Goal: Task Accomplishment & Management: Complete application form

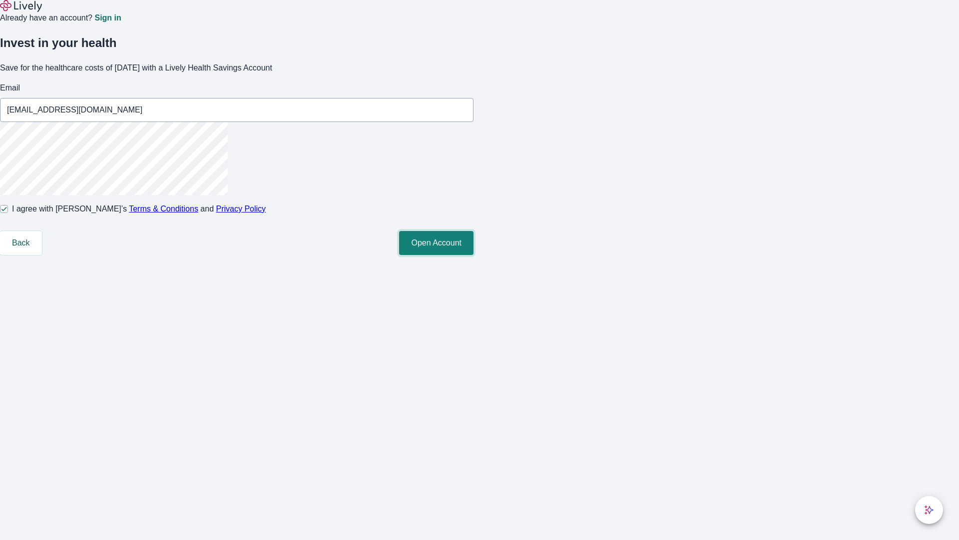
click at [474, 255] on button "Open Account" at bounding box center [436, 243] width 74 height 24
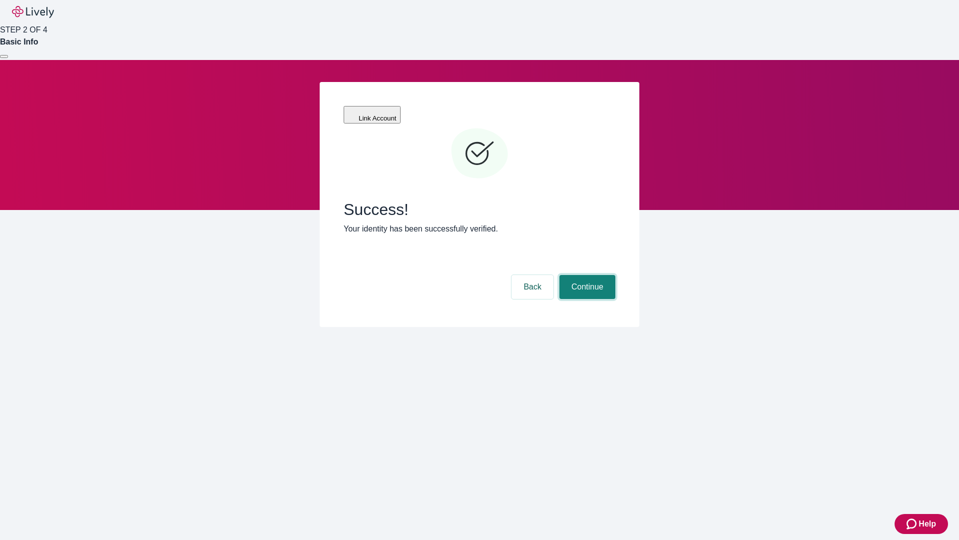
click at [586, 275] on button "Continue" at bounding box center [588, 287] width 56 height 24
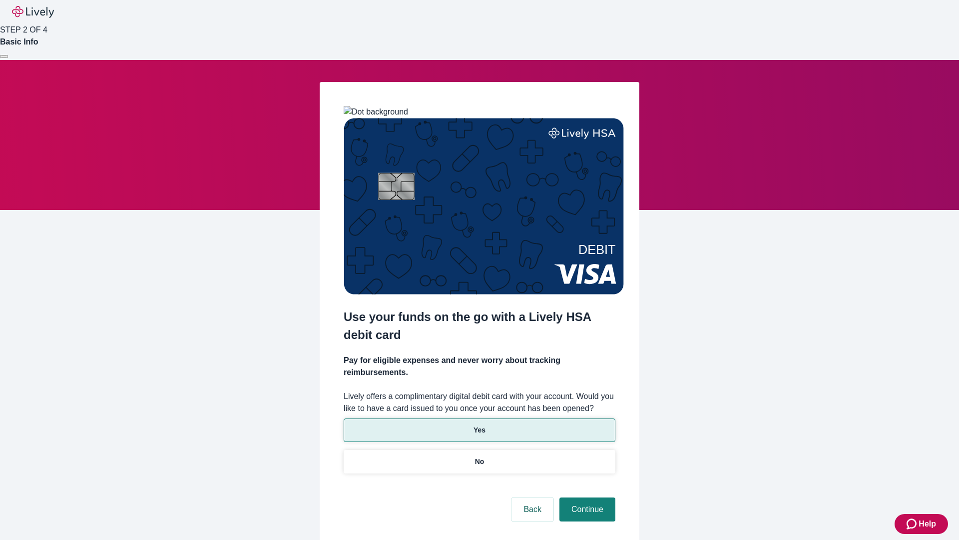
click at [479, 425] on p "Yes" at bounding box center [480, 430] width 12 height 10
click at [586, 497] on button "Continue" at bounding box center [588, 509] width 56 height 24
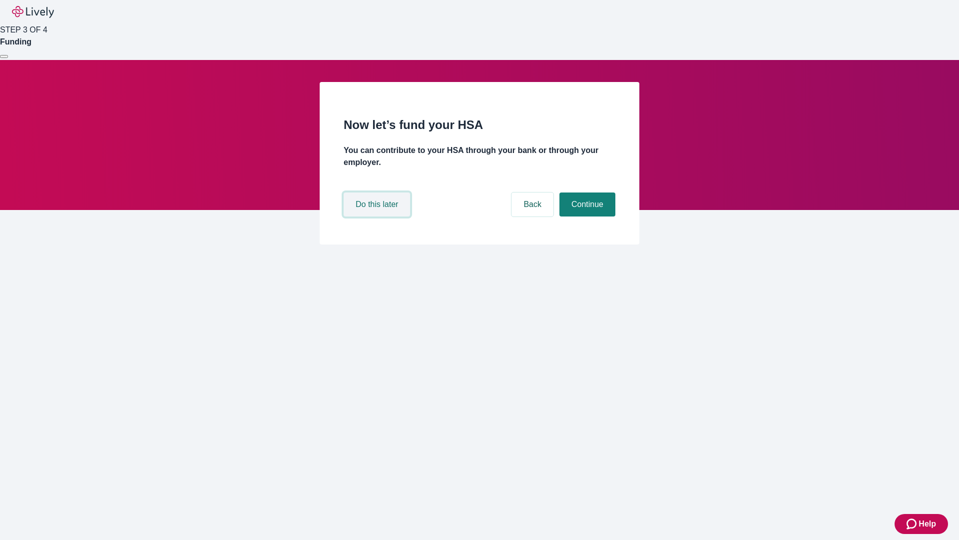
click at [378, 216] on button "Do this later" at bounding box center [377, 204] width 66 height 24
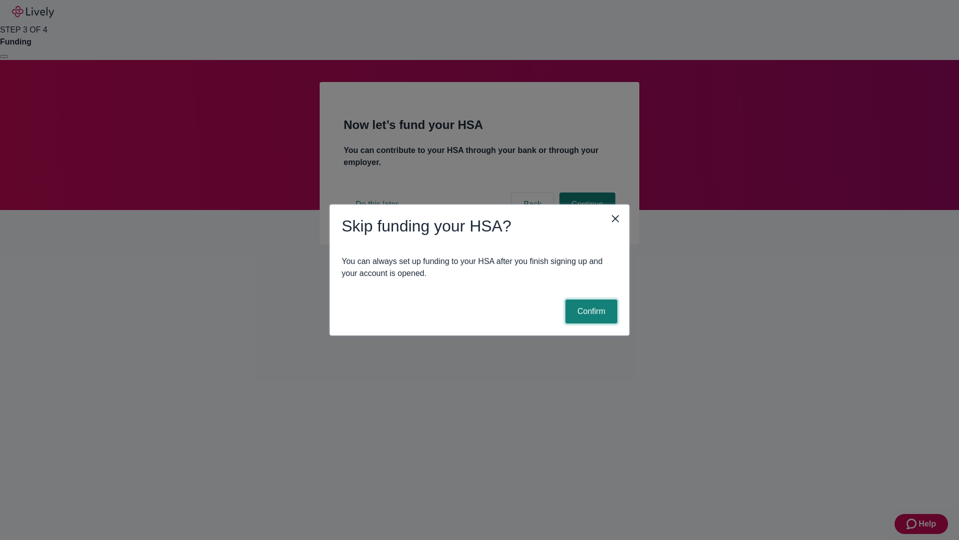
click at [590, 311] on button "Confirm" at bounding box center [592, 311] width 52 height 24
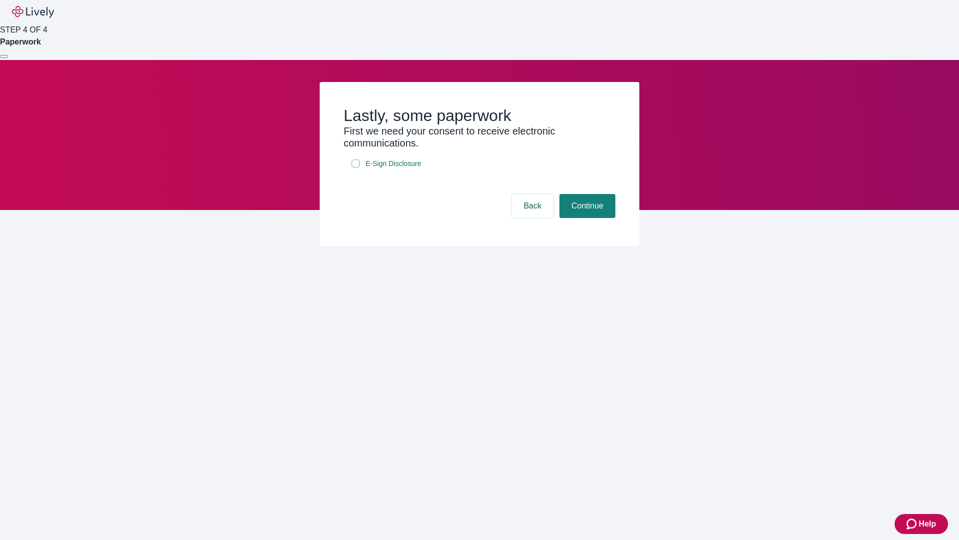
click at [356, 167] on input "E-Sign Disclosure" at bounding box center [356, 163] width 8 height 8
checkbox input "true"
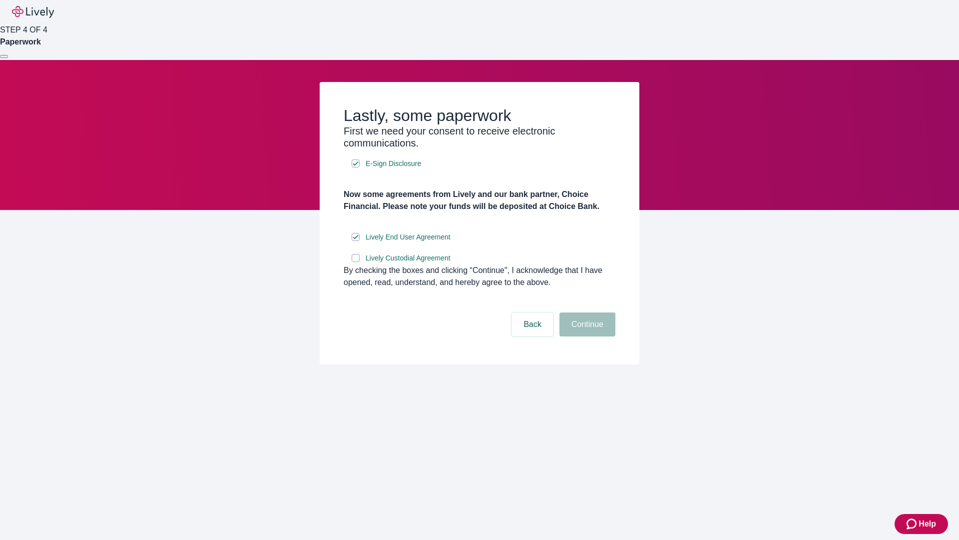
click at [356, 262] on input "Lively Custodial Agreement" at bounding box center [356, 258] width 8 height 8
checkbox input "true"
click at [586, 336] on button "Continue" at bounding box center [588, 324] width 56 height 24
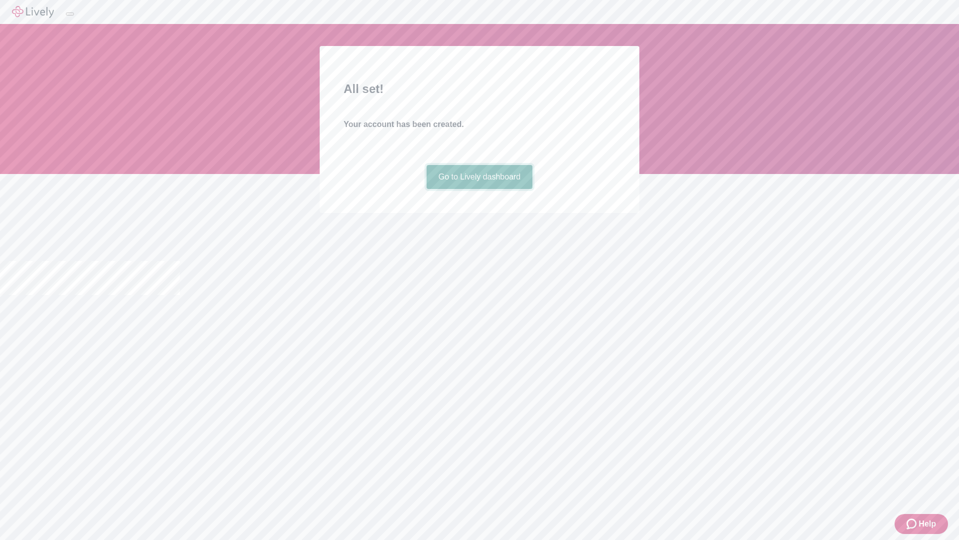
click at [479, 189] on link "Go to Lively dashboard" at bounding box center [480, 177] width 106 height 24
